Goal: Task Accomplishment & Management: Manage account settings

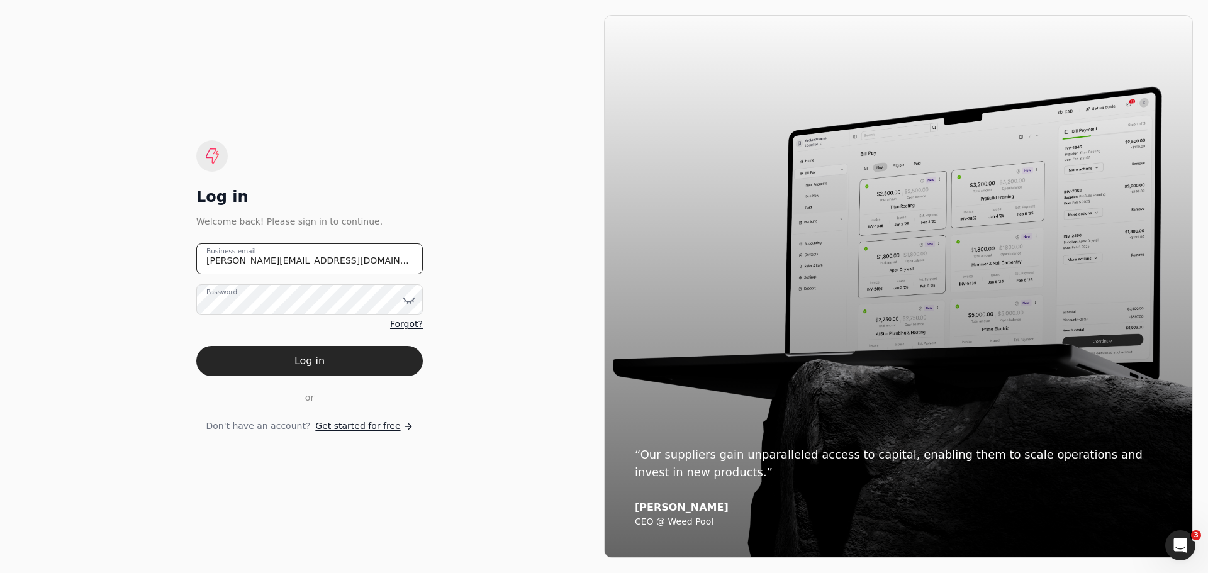
drag, startPoint x: 308, startPoint y: 267, endPoint x: 182, endPoint y: 267, distance: 126.4
click at [182, 267] on div "Log in Welcome back! Please sign in to continue. [PERSON_NAME][EMAIL_ADDRESS][D…" at bounding box center [309, 286] width 589 height 543
type email "[EMAIL_ADDRESS][DOMAIN_NAME]"
click at [405, 299] on icon at bounding box center [409, 300] width 11 height 4
click at [317, 363] on button "Log in" at bounding box center [309, 361] width 226 height 30
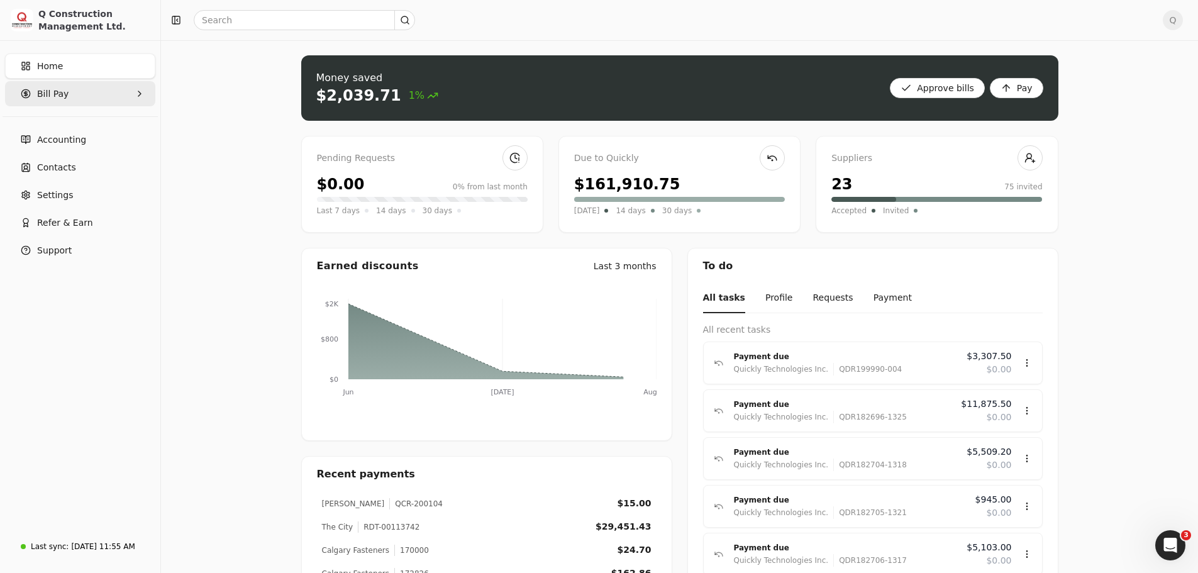
click at [138, 91] on icon "button" at bounding box center [140, 94] width 10 height 10
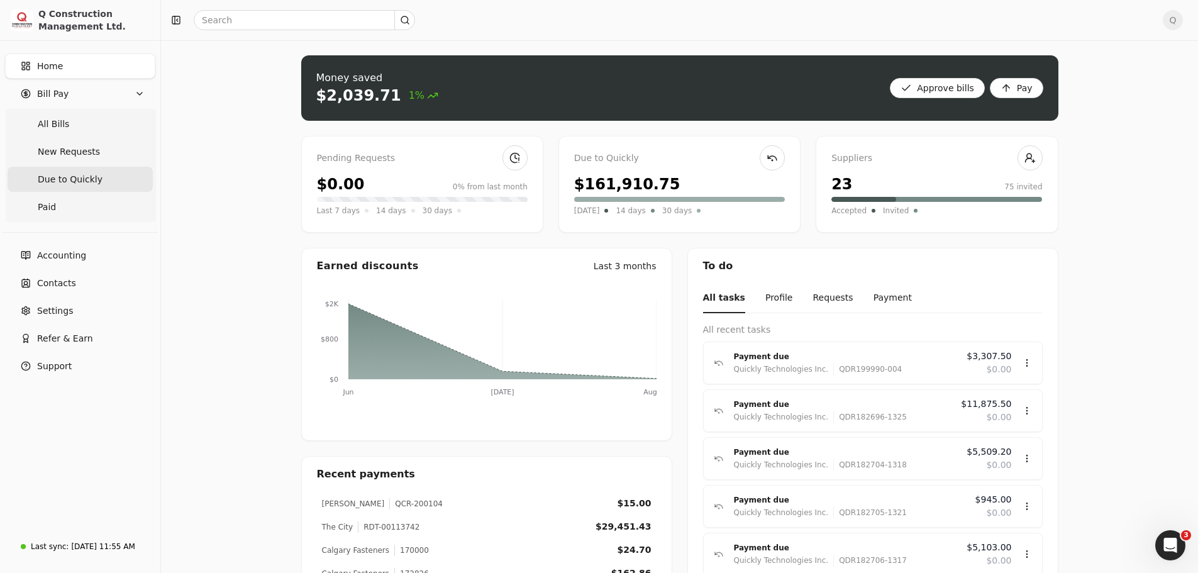
click at [84, 177] on span "Due to Quickly" at bounding box center [70, 179] width 65 height 13
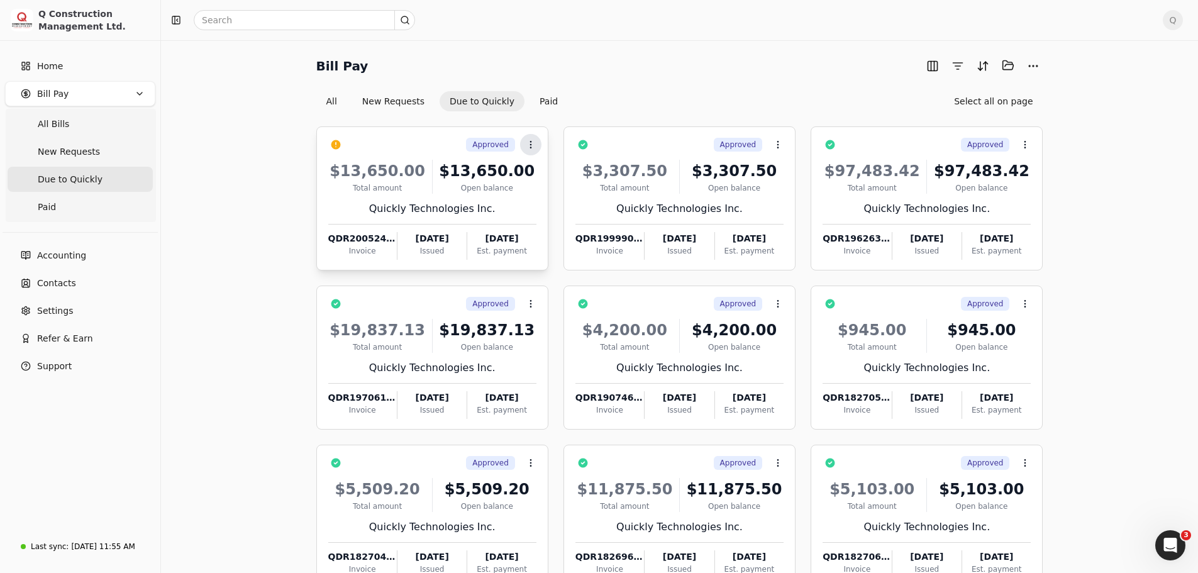
click at [531, 146] on icon at bounding box center [531, 145] width 10 height 10
click at [564, 227] on span "Push vendor swap" at bounding box center [579, 227] width 80 height 13
click at [1180, 21] on span "Q" at bounding box center [1173, 20] width 20 height 20
click at [1086, 99] on span "Sign Out" at bounding box center [1096, 105] width 38 height 13
